Goal: Task Accomplishment & Management: Use online tool/utility

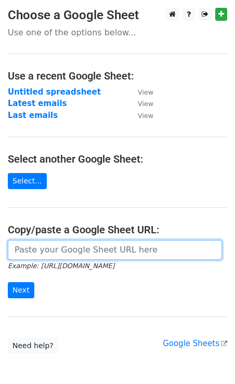
click at [60, 251] on input "url" at bounding box center [115, 250] width 214 height 20
paste input "https://docs.google.com/spreadsheets/d/1KXspZzKiRy6HB9ylmOZbcYX3nBKXQW-yLLgXQg1…"
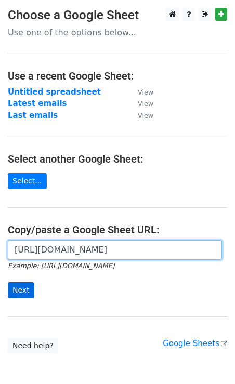
type input "https://docs.google.com/spreadsheets/d/1KXspZzKiRy6HB9ylmOZbcYX3nBKXQW-yLLgXQg1…"
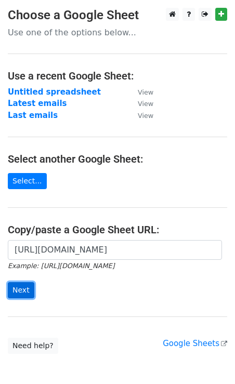
click at [24, 290] on input "Next" at bounding box center [21, 290] width 26 height 16
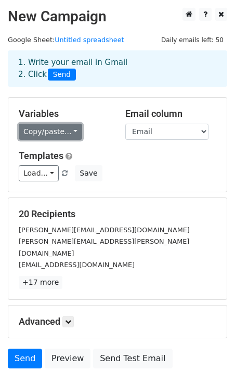
click at [74, 131] on link "Copy/paste..." at bounding box center [50, 132] width 63 height 16
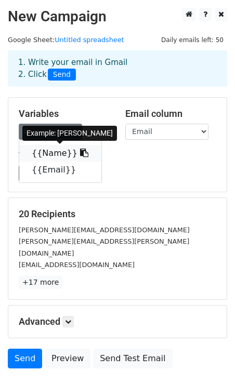
click at [43, 156] on link "{{Name}}" at bounding box center [60, 153] width 82 height 17
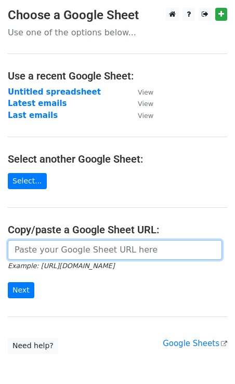
click at [61, 253] on input "url" at bounding box center [115, 250] width 214 height 20
paste input "[URL][DOMAIN_NAME]"
type input "[URL][DOMAIN_NAME]"
click at [35, 255] on input "url" at bounding box center [115, 250] width 214 height 20
paste input "[URL][DOMAIN_NAME]"
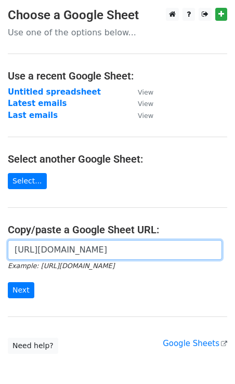
scroll to position [0, 236]
type input "[URL][DOMAIN_NAME]"
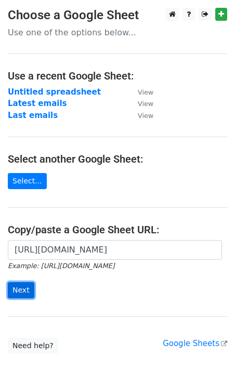
click at [22, 291] on input "Next" at bounding box center [21, 290] width 26 height 16
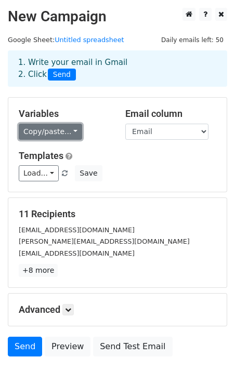
click at [63, 126] on link "Copy/paste..." at bounding box center [50, 132] width 63 height 16
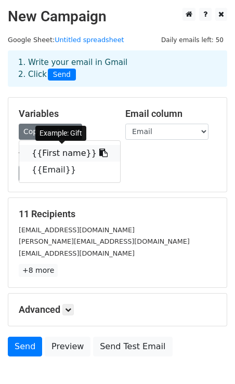
click at [71, 152] on link "{{First name}}" at bounding box center [69, 153] width 101 height 17
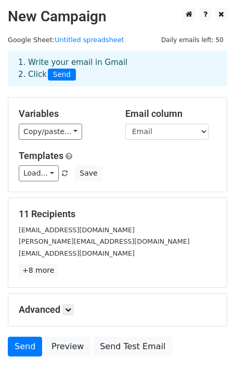
scroll to position [58, 0]
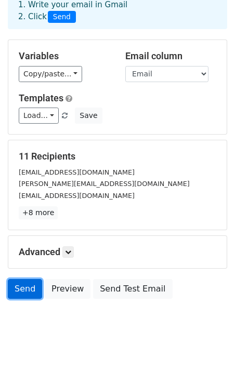
click at [20, 287] on link "Send" at bounding box center [25, 289] width 34 height 20
